Goal: Check status: Check status

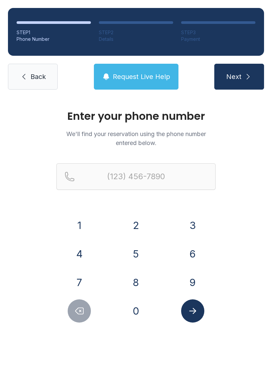
click at [83, 282] on button "7" at bounding box center [79, 282] width 23 height 23
click at [132, 314] on button "0" at bounding box center [135, 310] width 23 height 23
click at [192, 258] on button "6" at bounding box center [192, 253] width 23 height 23
click at [89, 224] on button "1" at bounding box center [79, 225] width 23 height 23
click at [85, 284] on button "7" at bounding box center [79, 282] width 23 height 23
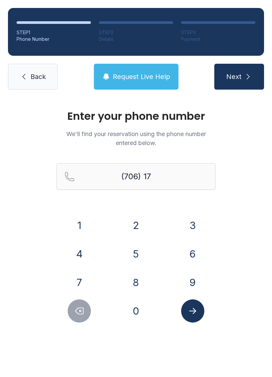
click at [185, 279] on button "9" at bounding box center [192, 282] width 23 height 23
click at [197, 257] on button "6" at bounding box center [192, 253] width 23 height 23
click at [189, 224] on button "3" at bounding box center [192, 225] width 23 height 23
click at [140, 288] on button "8" at bounding box center [135, 282] width 23 height 23
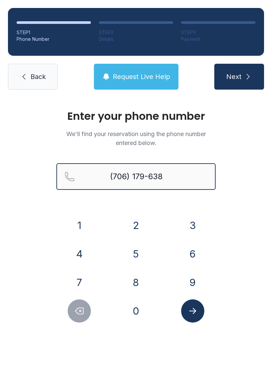
click at [161, 174] on input "(706) 179-638" at bounding box center [135, 176] width 159 height 27
click at [239, 77] on button "Next" at bounding box center [239, 77] width 50 height 26
type input "[PHONE_NUMBER]"
click at [239, 77] on button "Next" at bounding box center [239, 77] width 50 height 26
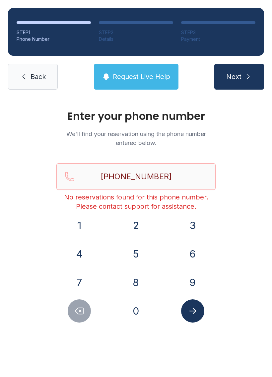
click at [248, 77] on icon "submit" at bounding box center [248, 77] width 8 height 8
